Goal: Task Accomplishment & Management: Manage account settings

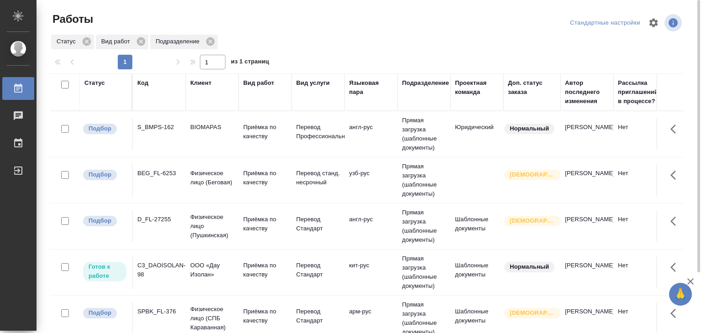
click at [185, 178] on td "BEG_FL-6253" at bounding box center [159, 180] width 53 height 32
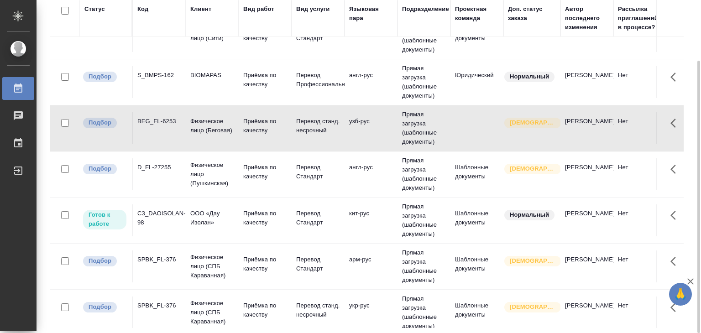
scroll to position [91, 0]
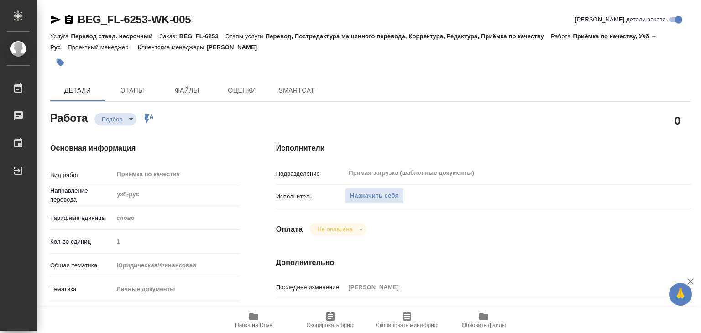
type textarea "x"
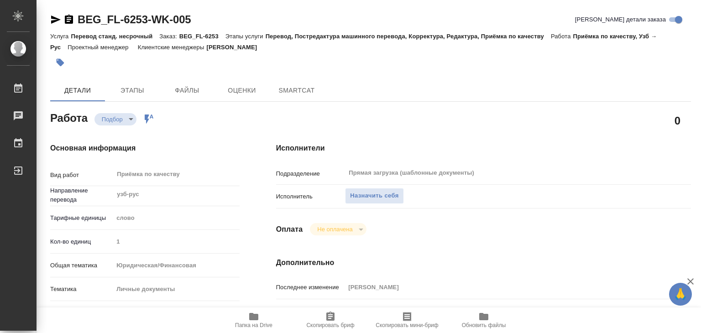
type textarea "x"
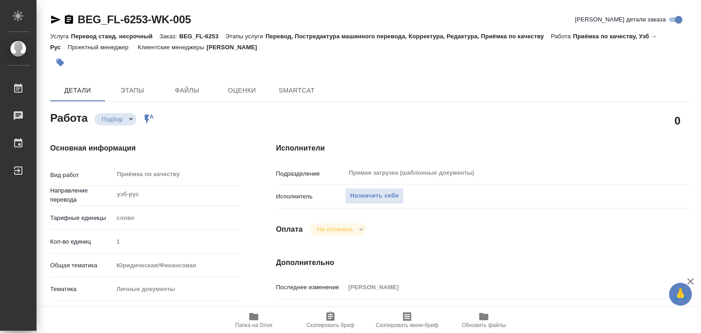
type textarea "x"
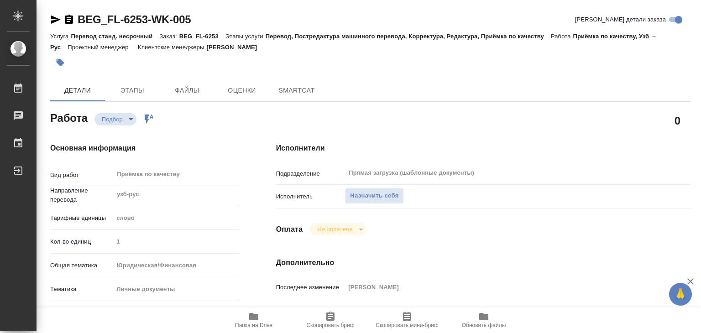
type textarea "x"
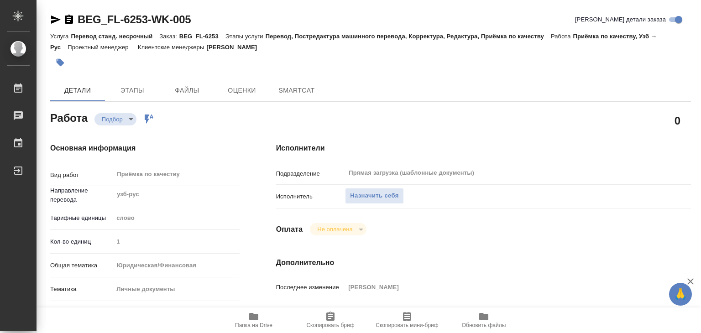
type textarea "x"
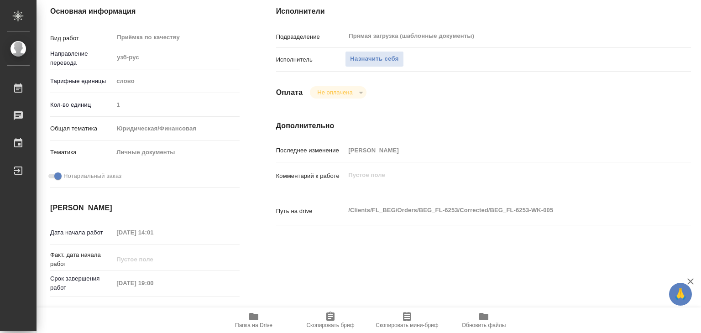
type textarea "x"
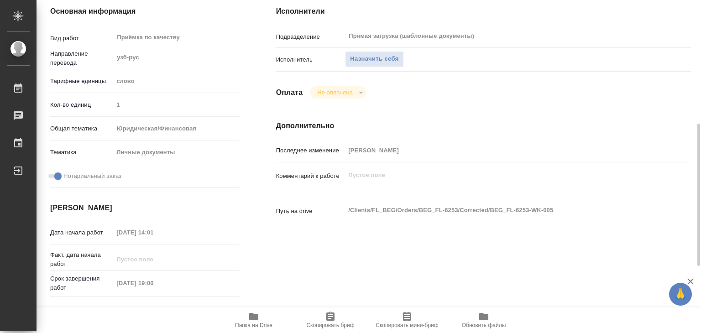
scroll to position [183, 0]
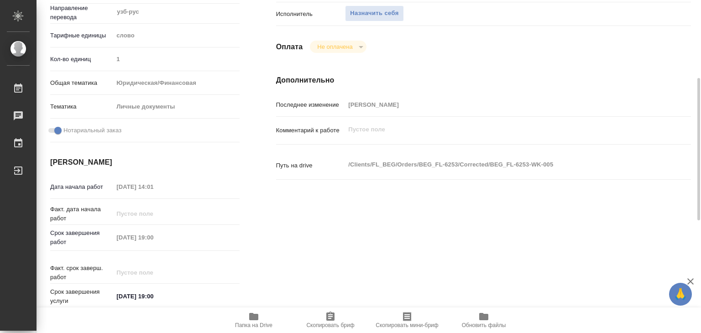
type textarea "x"
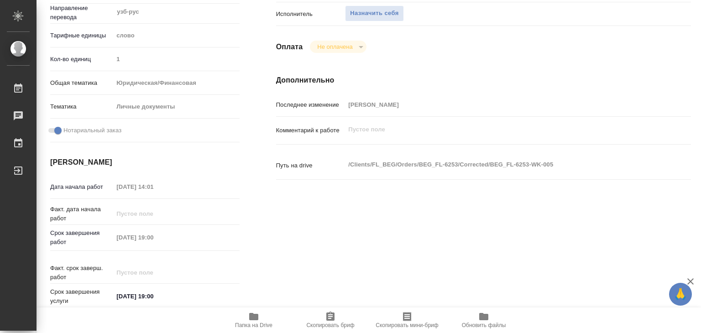
type textarea "x"
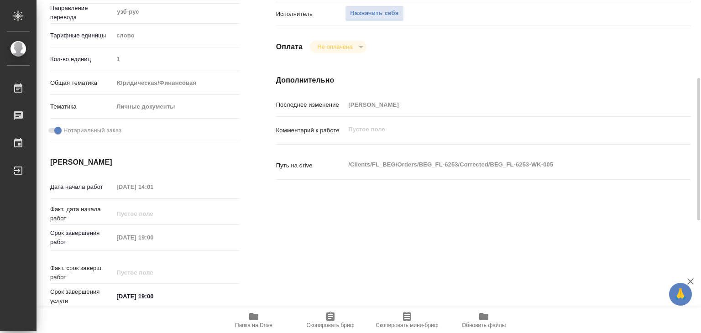
type textarea "x"
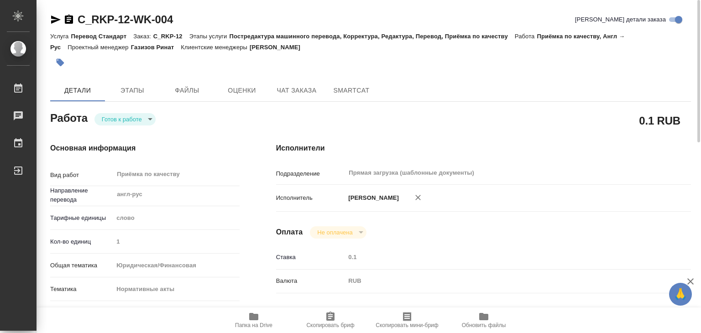
click at [142, 123] on body "🙏 .cls-1 fill:#fff; AWATERA Alilekova [PERSON_NAME] Работы 0 Чаты График Выйти …" at bounding box center [350, 166] width 701 height 333
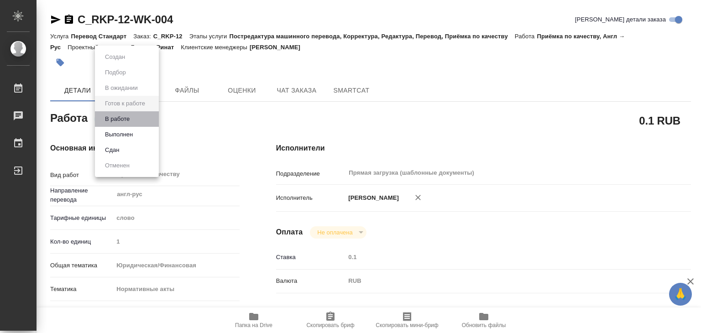
click at [135, 121] on li "В работе" at bounding box center [127, 119] width 64 height 16
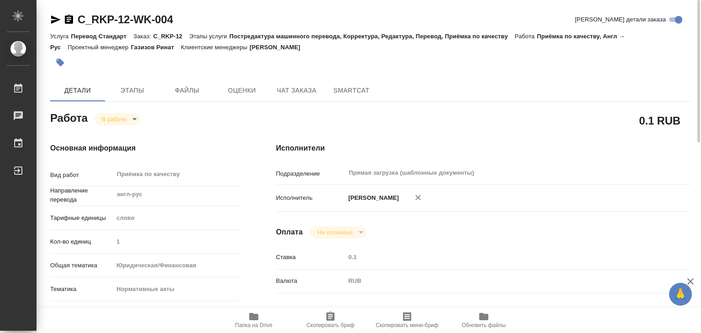
type textarea "x"
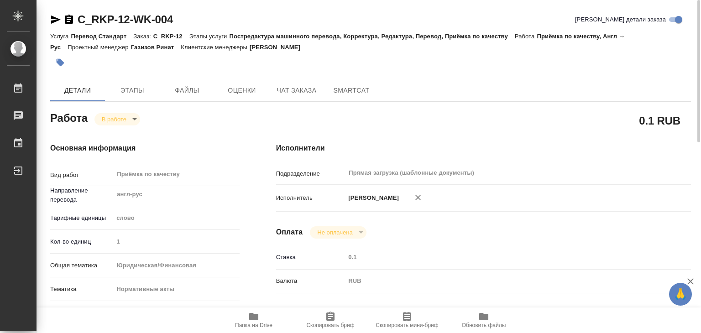
type textarea "x"
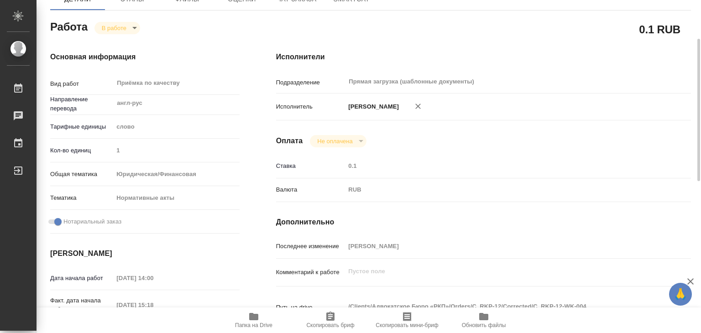
type textarea "x"
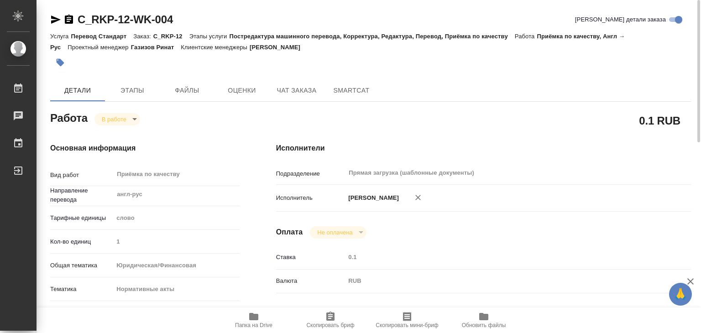
click at [63, 68] on button "button" at bounding box center [60, 63] width 20 height 20
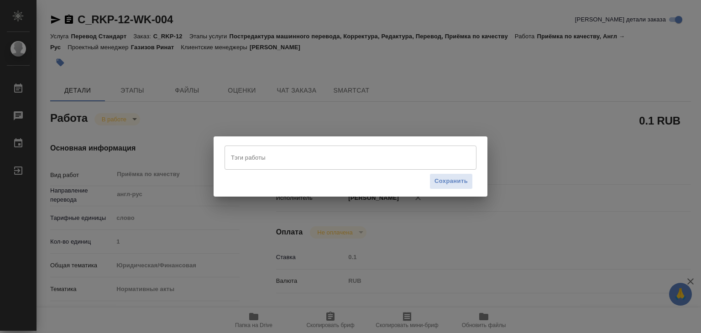
click at [284, 160] on input "Тэги работы" at bounding box center [342, 158] width 226 height 16
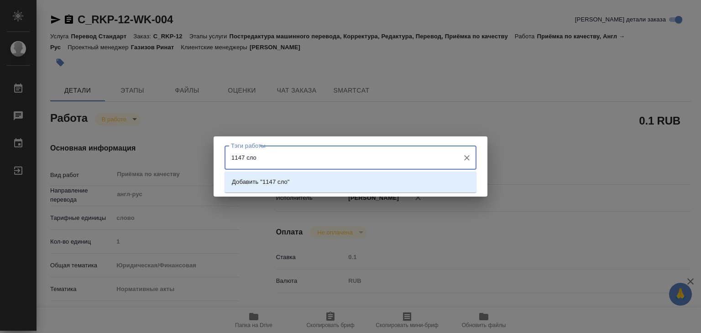
type input "1147 слов"
click at [287, 181] on p "Добавить "1147 слов"" at bounding box center [262, 182] width 61 height 9
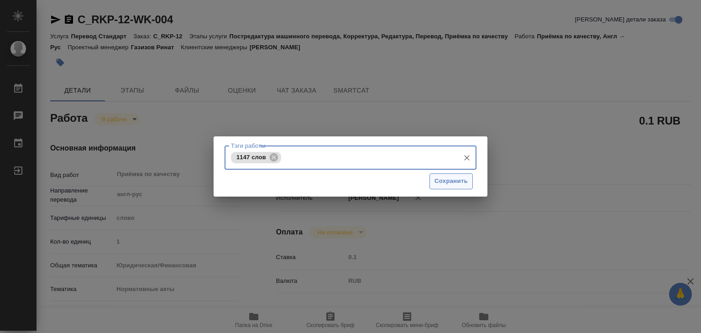
click at [434, 180] on button "Сохранить" at bounding box center [451, 181] width 43 height 16
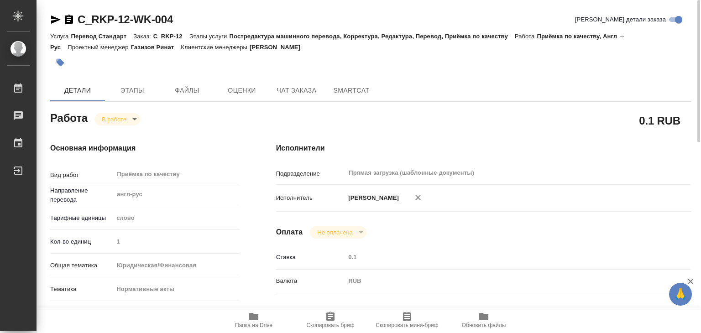
type input "inProgress"
type textarea "Приёмка по качеству"
type textarea "x"
type input "англ-рус"
type input "5a8b1489cc6b4906c91bfd90"
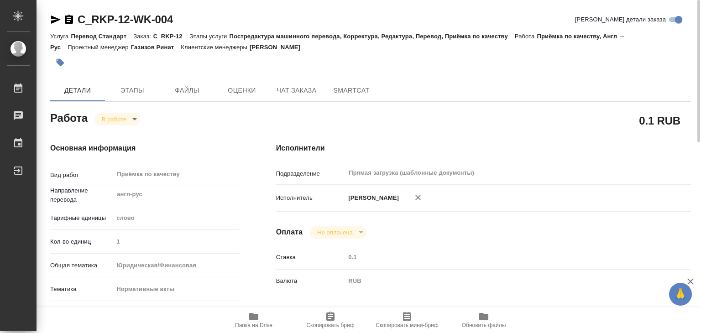
type input "1"
type input "yr-fn"
type input "5f647205b73bc97568ca66b7"
checkbox input "true"
type input "27.08.2025 14:00"
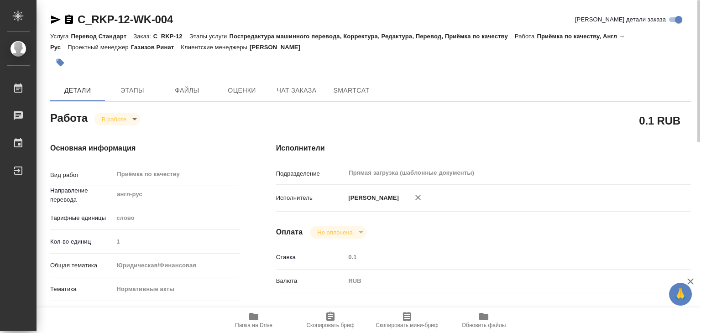
type input "27.08.2025 15:18"
type input "27.08.2025 16:00"
type input "28.08.2025 14:00"
type input "Прямая загрузка (шаблонные документы)"
type input "notPayed"
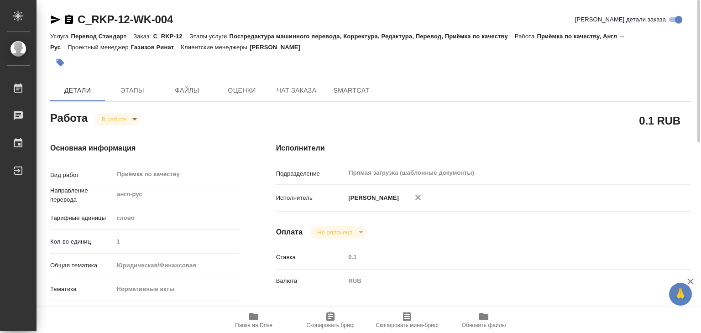
type input "0.1"
type input "RUB"
type input "[PERSON_NAME]"
type textarea "x"
type textarea "/Clients/Адвокатское Бюро «РКП»/Orders/C_RKP-12/Corrected/C_RKP-12-WK-004"
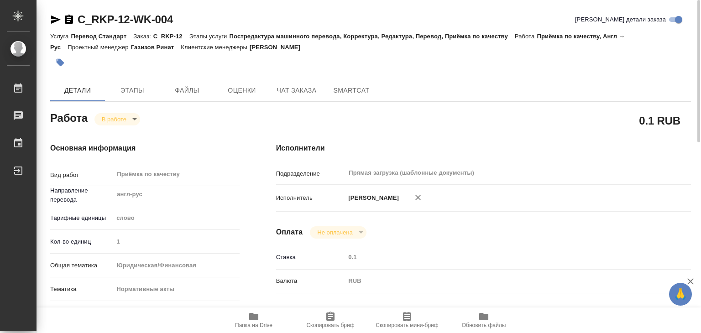
type textarea "x"
type input "C_RKP-12"
type input "Перевод Стандарт"
type input "Постредактура машинного перевода, Корректура, Редактура, Перевод, Приёмка по ка…"
type input "[PERSON_NAME]"
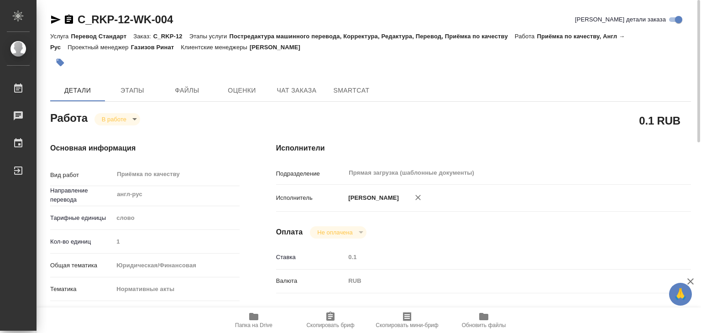
type input "[PERSON_NAME]"
type input "/Clients/Адвокатское Бюро «РКП»/Orders/C_RKP-12"
type textarea "x"
type textarea "сделайте тикет, плиз"
type textarea "x"
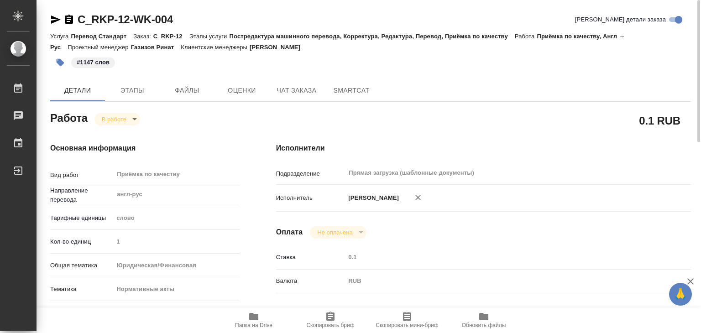
type textarea "x"
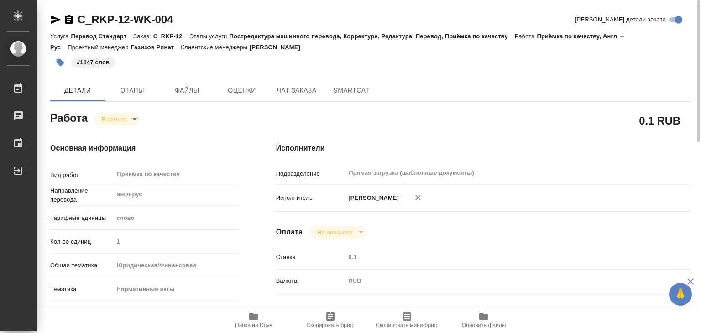
type textarea "x"
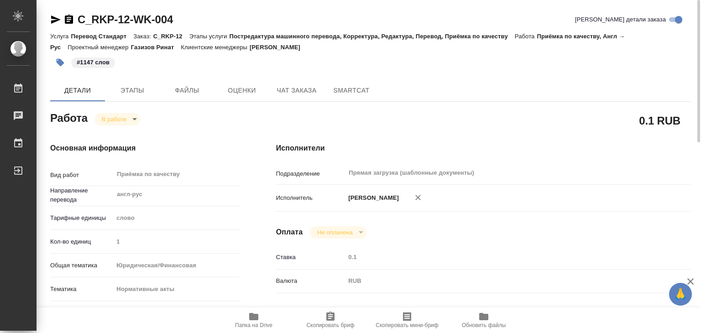
type textarea "x"
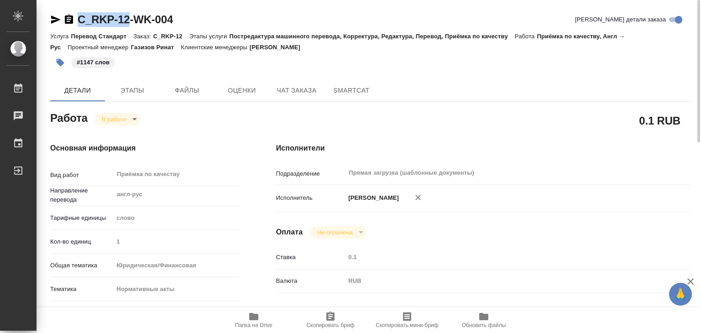
drag, startPoint x: 76, startPoint y: 13, endPoint x: 130, endPoint y: 26, distance: 54.9
copy link "C_RKP-12"
click at [127, 116] on body "🙏 .cls-1 fill:#fff; AWATERA Alilekova Valeriya Работы 0 Чаты График Выйти C_RKP…" at bounding box center [350, 166] width 701 height 333
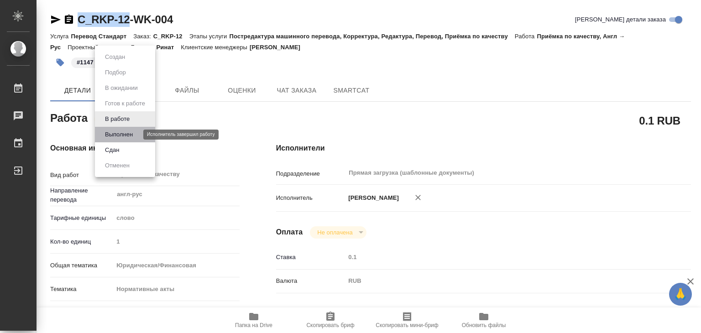
click at [133, 130] on button "Выполнен" at bounding box center [118, 135] width 33 height 10
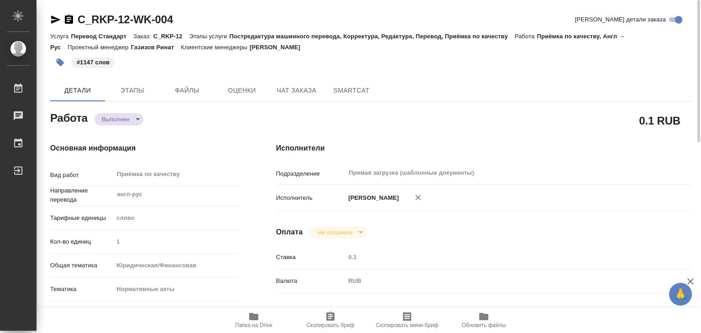
type textarea "x"
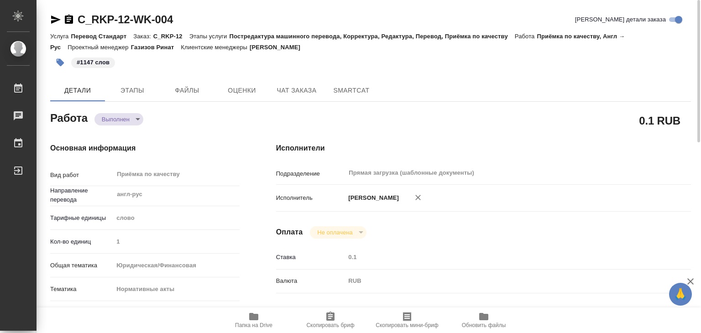
type textarea "x"
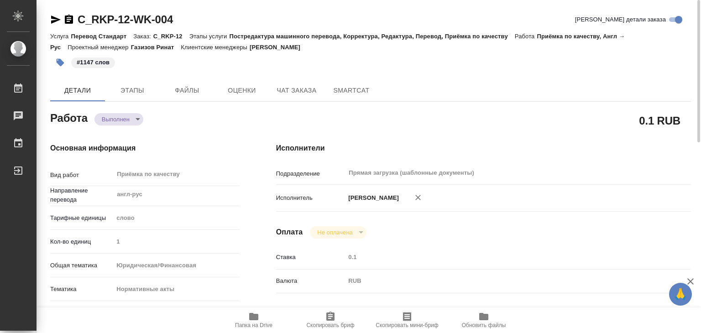
type textarea "x"
